Goal: Information Seeking & Learning: Learn about a topic

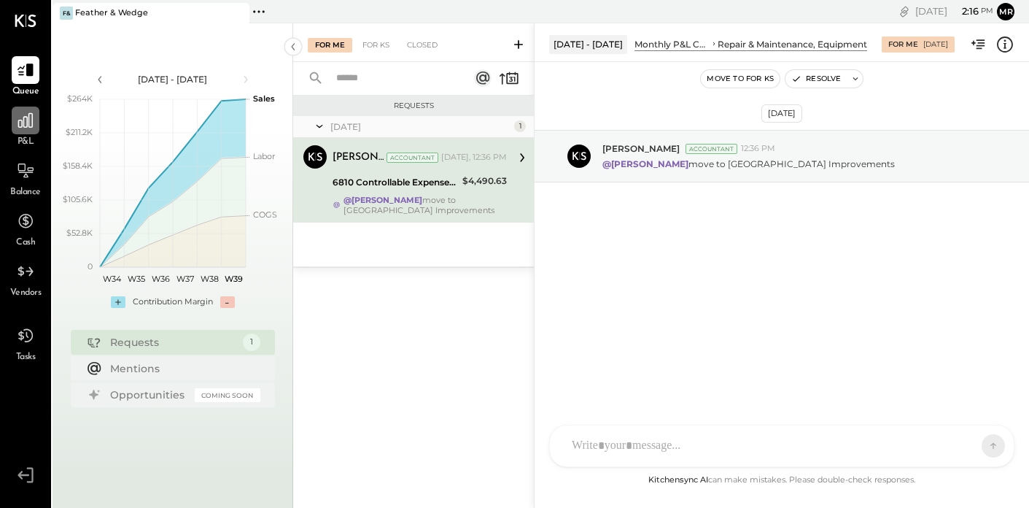
click at [24, 131] on div at bounding box center [26, 121] width 28 height 28
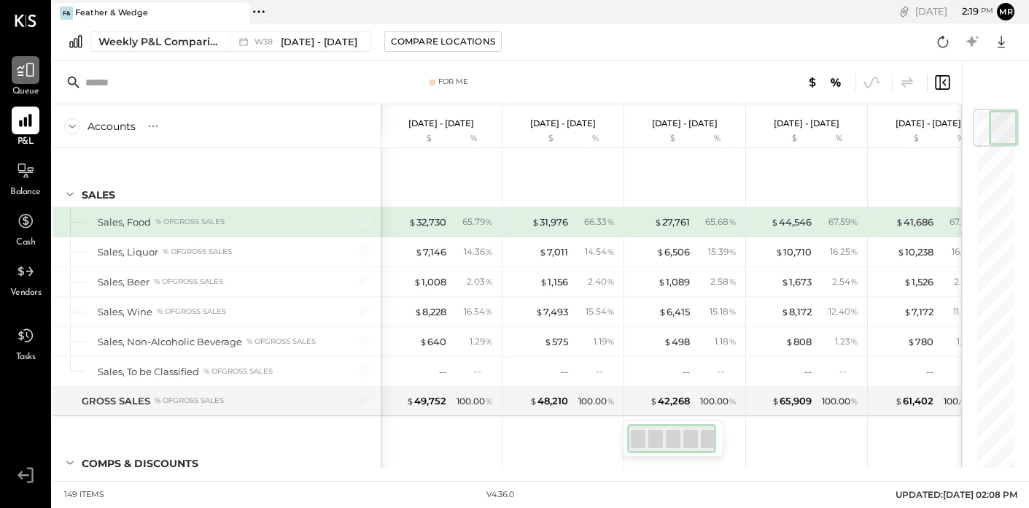
click at [31, 73] on icon at bounding box center [25, 70] width 19 height 19
